Goal: Task Accomplishment & Management: Use online tool/utility

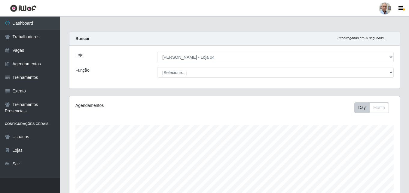
select select "251"
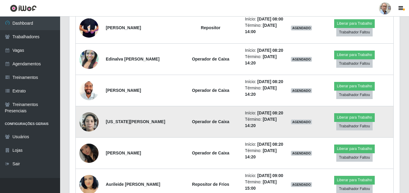
scroll to position [331, 0]
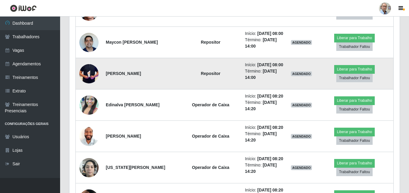
click at [89, 94] on img at bounding box center [88, 73] width 19 height 41
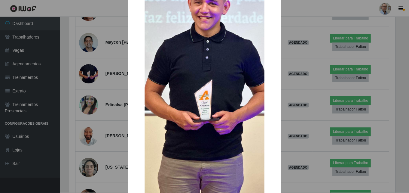
scroll to position [90, 0]
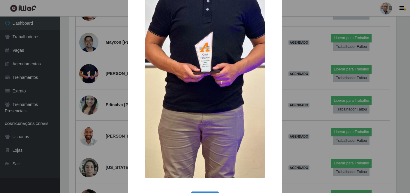
click at [102, 99] on div "× OK Cancel" at bounding box center [205, 96] width 410 height 193
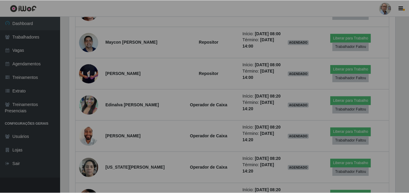
scroll to position [125, 330]
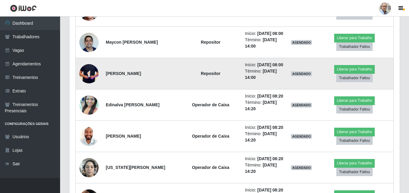
click at [87, 94] on img at bounding box center [88, 73] width 19 height 41
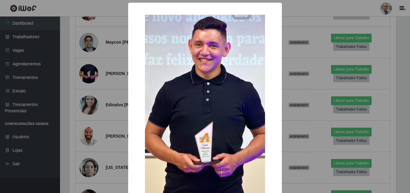
click at [117, 98] on div "× OK Cancel" at bounding box center [205, 96] width 410 height 193
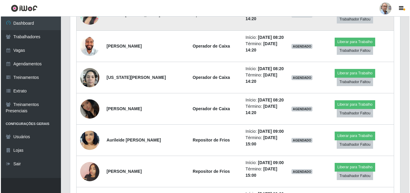
scroll to position [421, 0]
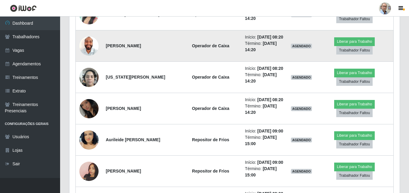
click at [90, 58] on img at bounding box center [88, 45] width 19 height 25
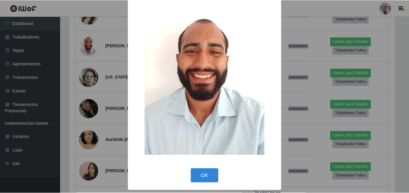
scroll to position [0, 0]
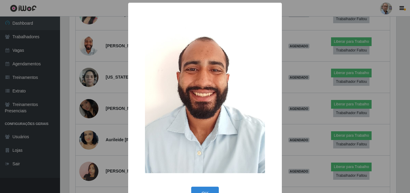
click at [94, 90] on div "× OK Cancel" at bounding box center [205, 96] width 410 height 193
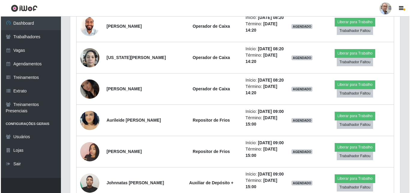
scroll to position [451, 0]
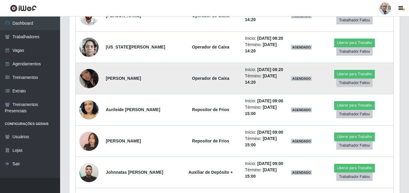
click at [92, 96] on img at bounding box center [88, 78] width 19 height 34
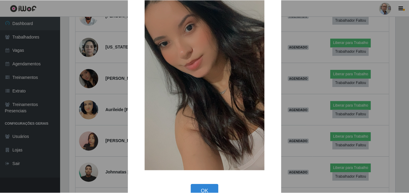
scroll to position [60, 0]
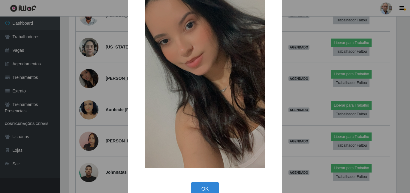
click at [95, 127] on div "× OK Cancel" at bounding box center [205, 96] width 410 height 193
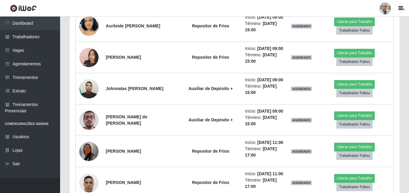
scroll to position [541, 0]
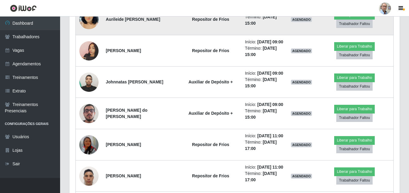
click at [92, 37] on img at bounding box center [88, 19] width 19 height 34
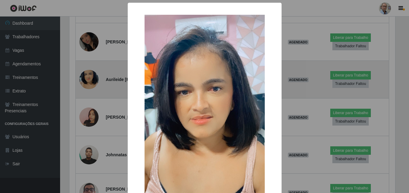
scroll to position [0, 0]
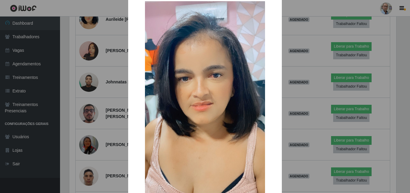
click at [92, 85] on div "× OK Cancel" at bounding box center [205, 96] width 410 height 193
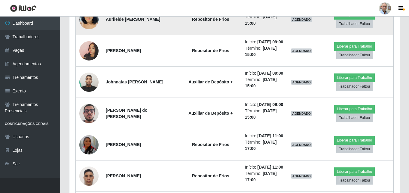
click at [86, 37] on img at bounding box center [88, 19] width 19 height 34
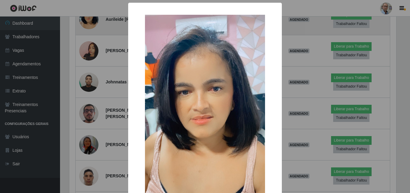
click at [86, 80] on div "× OK Cancel" at bounding box center [205, 96] width 410 height 193
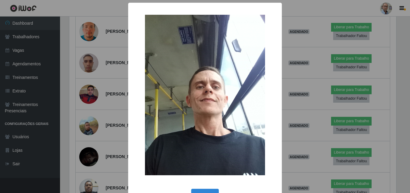
click at [86, 81] on div "× OK Cancel" at bounding box center [205, 96] width 410 height 193
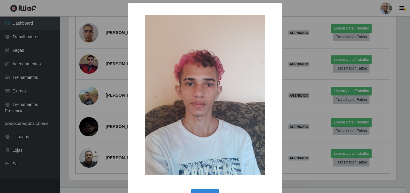
click at [86, 85] on div "× OK Cancel" at bounding box center [205, 96] width 410 height 193
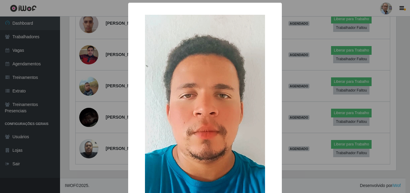
click at [92, 66] on div "× OK Cancel" at bounding box center [205, 96] width 410 height 193
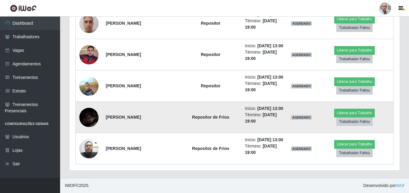
click at [88, 108] on img at bounding box center [88, 117] width 19 height 42
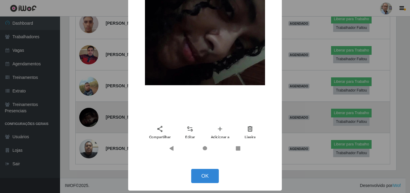
click at [88, 108] on div "× OK Cancel" at bounding box center [205, 96] width 410 height 193
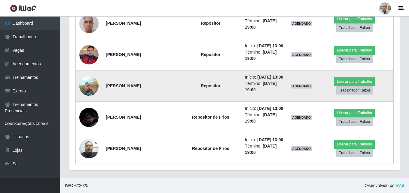
click at [89, 96] on img at bounding box center [88, 85] width 19 height 19
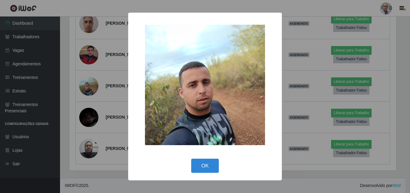
click at [89, 100] on div "× OK Cancel" at bounding box center [205, 96] width 410 height 193
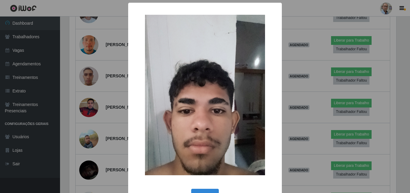
click at [92, 54] on div "× OK Cancel" at bounding box center [205, 96] width 410 height 193
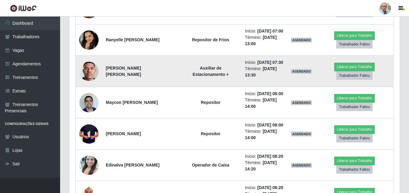
click at [83, 87] on img at bounding box center [88, 71] width 19 height 43
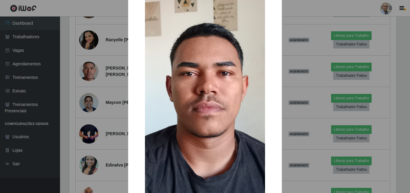
click at [99, 86] on div "× OK Cancel" at bounding box center [205, 96] width 410 height 193
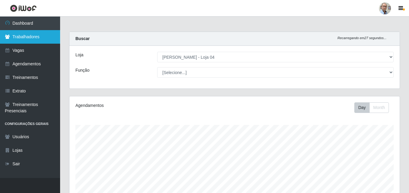
click at [21, 37] on link "Trabalhadores" at bounding box center [30, 37] width 60 height 14
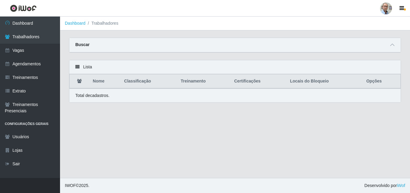
click at [123, 70] on div "Lista" at bounding box center [235, 67] width 332 height 14
click at [37, 62] on link "Agendamentos" at bounding box center [30, 64] width 60 height 14
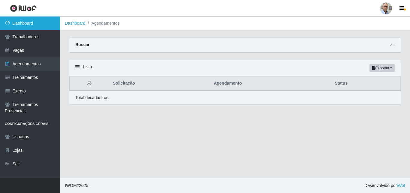
click at [41, 27] on link "Dashboard" at bounding box center [30, 24] width 60 height 14
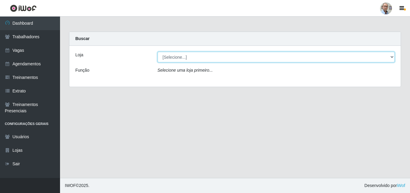
click at [366, 53] on select "[Selecione...] Mar Vermelho - Loja 04" at bounding box center [277, 57] width 238 height 11
select select "251"
click at [158, 52] on select "[Selecione...] Mar Vermelho - Loja 04" at bounding box center [277, 57] width 238 height 11
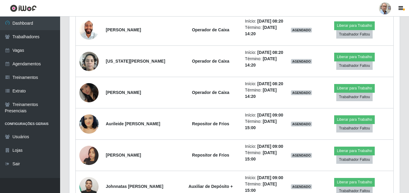
scroll to position [481, 0]
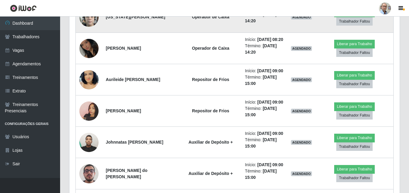
click at [90, 30] on img at bounding box center [88, 17] width 19 height 26
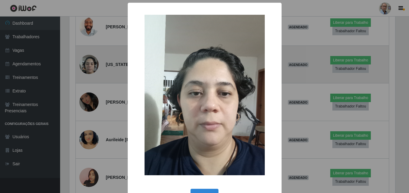
scroll to position [125, 327]
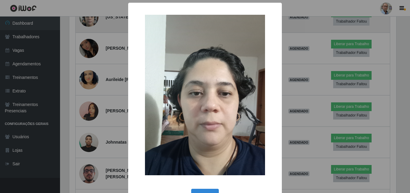
click at [90, 65] on div "× OK Cancel" at bounding box center [205, 96] width 410 height 193
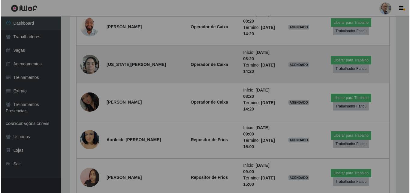
scroll to position [125, 330]
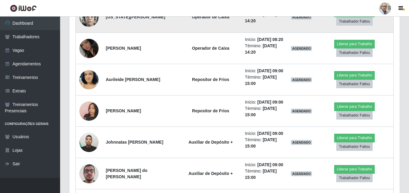
click at [90, 30] on img at bounding box center [88, 17] width 19 height 26
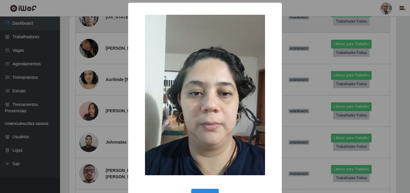
scroll to position [125, 327]
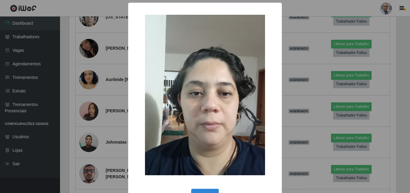
click at [90, 66] on div "× OK Cancel" at bounding box center [205, 96] width 410 height 193
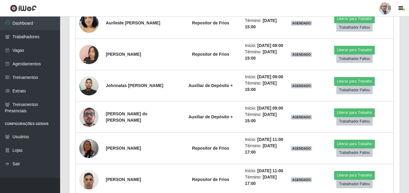
scroll to position [541, 0]
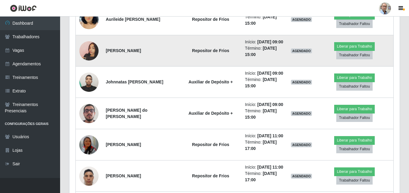
click at [93, 68] on img at bounding box center [88, 51] width 19 height 34
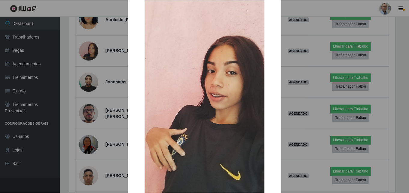
scroll to position [74, 0]
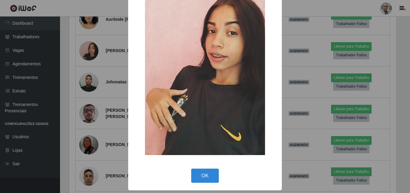
click at [88, 78] on div "× OK Cancel" at bounding box center [205, 96] width 410 height 193
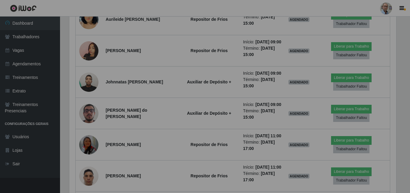
scroll to position [125, 330]
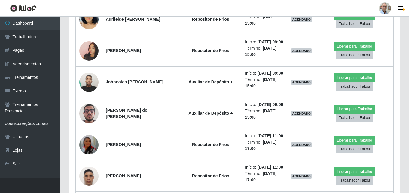
click at [88, 37] on img at bounding box center [88, 19] width 19 height 34
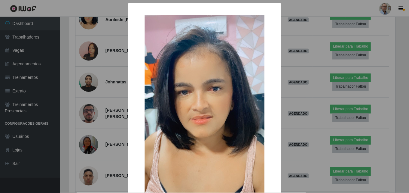
scroll to position [125, 327]
click at [88, 78] on div "× OK Cancel" at bounding box center [205, 96] width 410 height 193
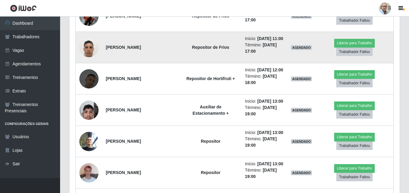
scroll to position [691, 0]
